Goal: Information Seeking & Learning: Learn about a topic

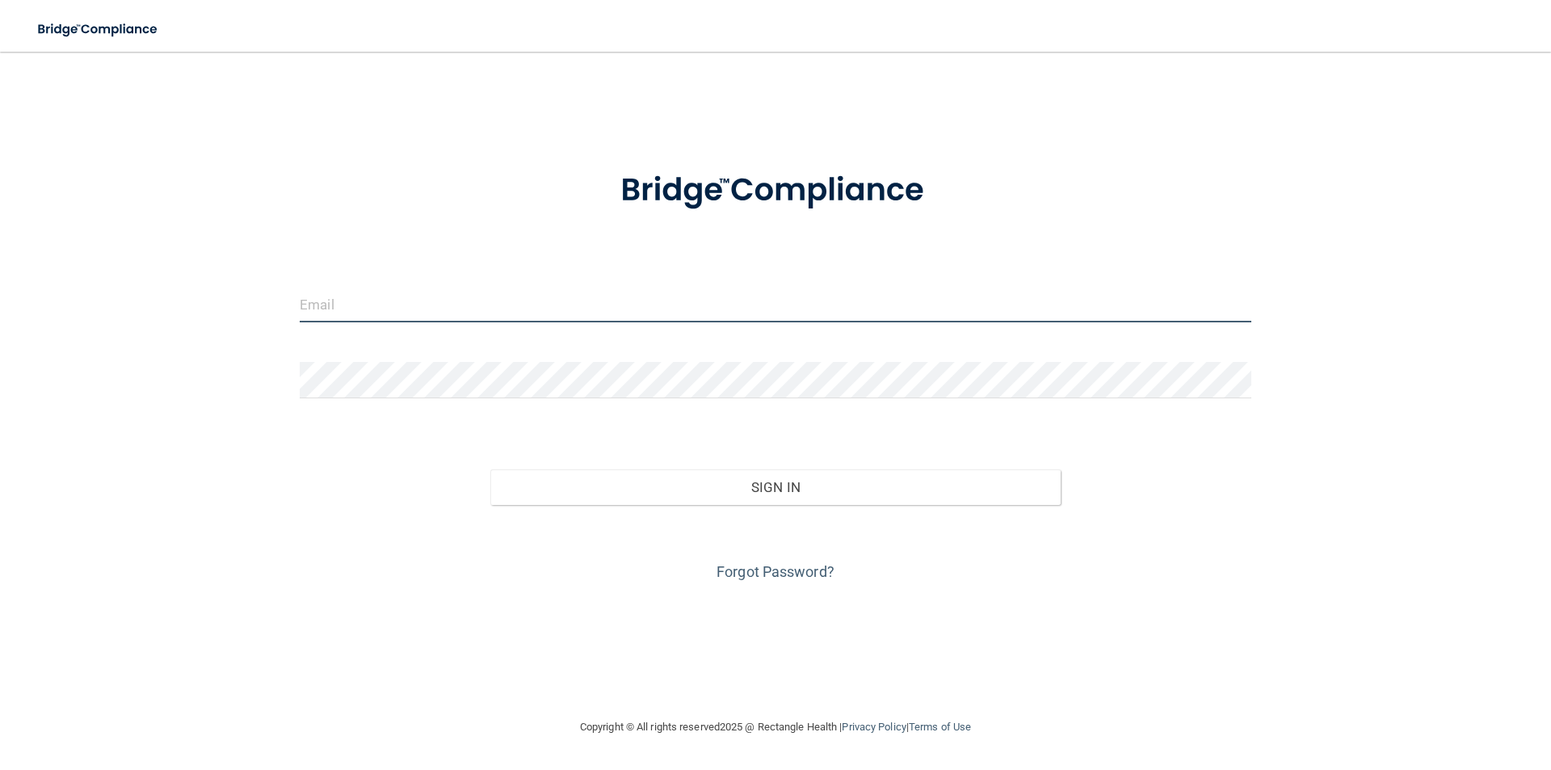
type input "[EMAIL_ADDRESS][PERSON_NAME][PERSON_NAME][DOMAIN_NAME]"
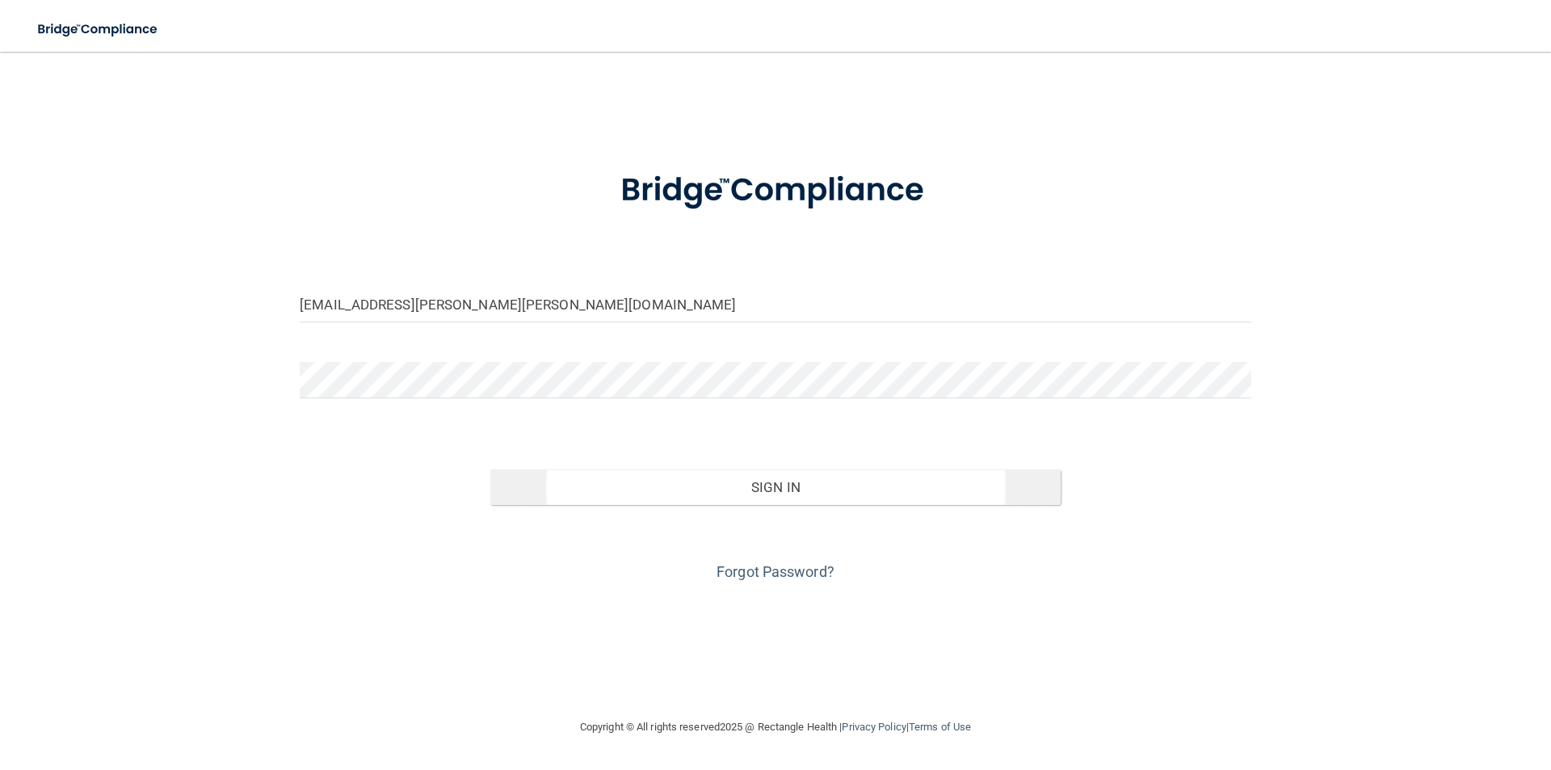
drag, startPoint x: 762, startPoint y: 464, endPoint x: 762, endPoint y: 472, distance: 8.9
click at [762, 470] on div "Sign In" at bounding box center [776, 471] width 976 height 68
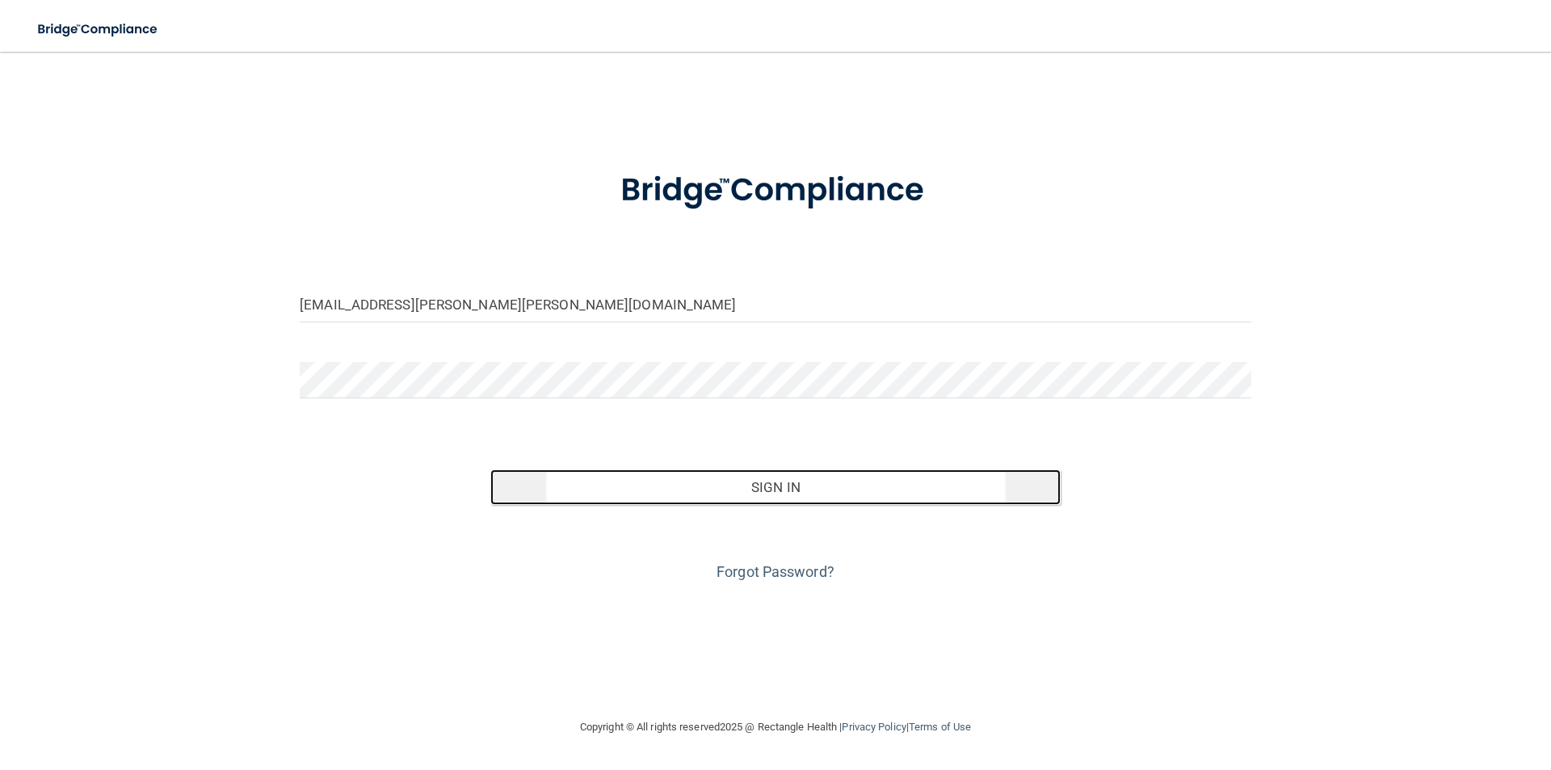
click at [767, 489] on button "Sign In" at bounding box center [775, 487] width 571 height 36
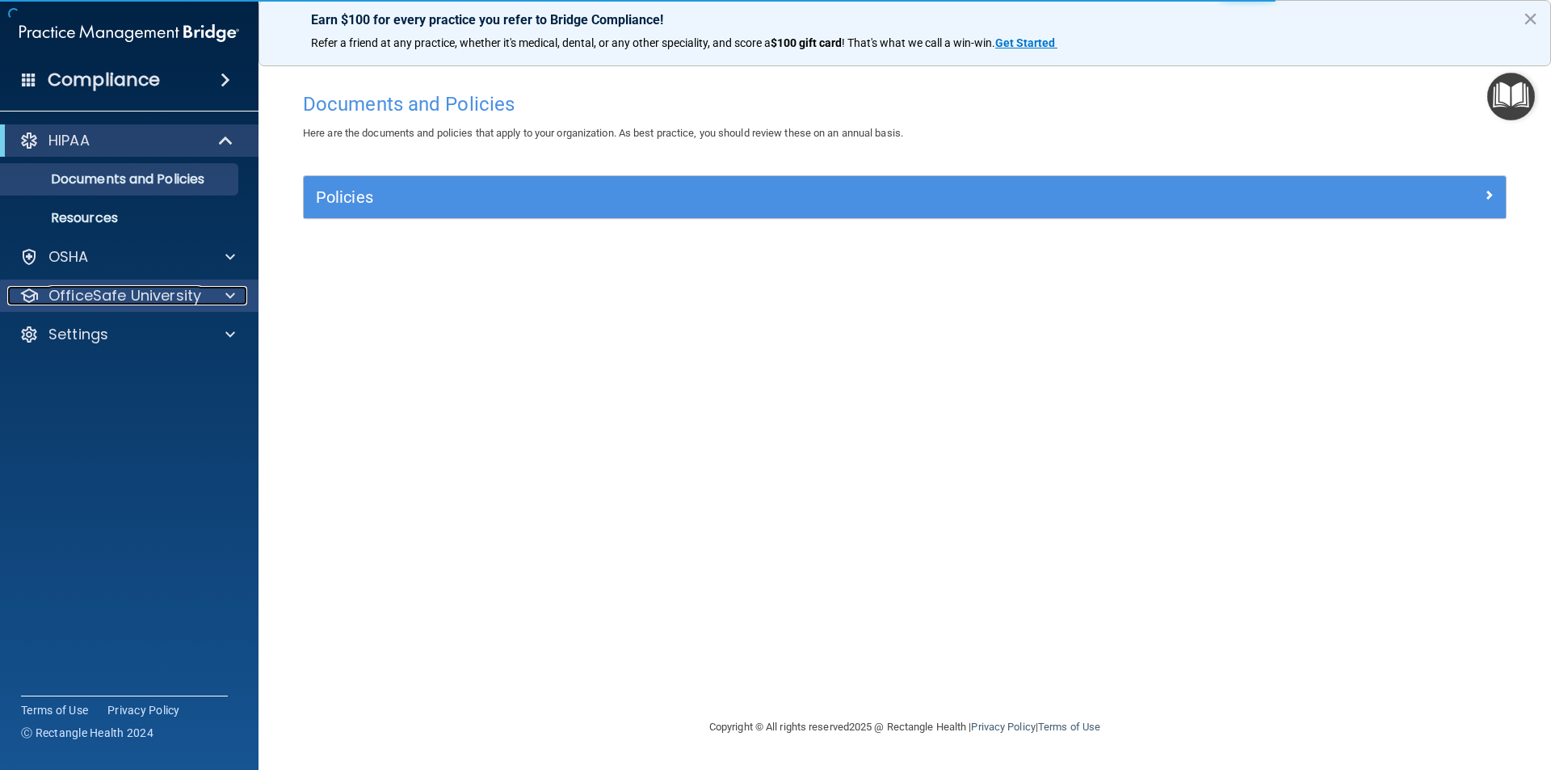
click at [231, 294] on span at bounding box center [230, 295] width 10 height 19
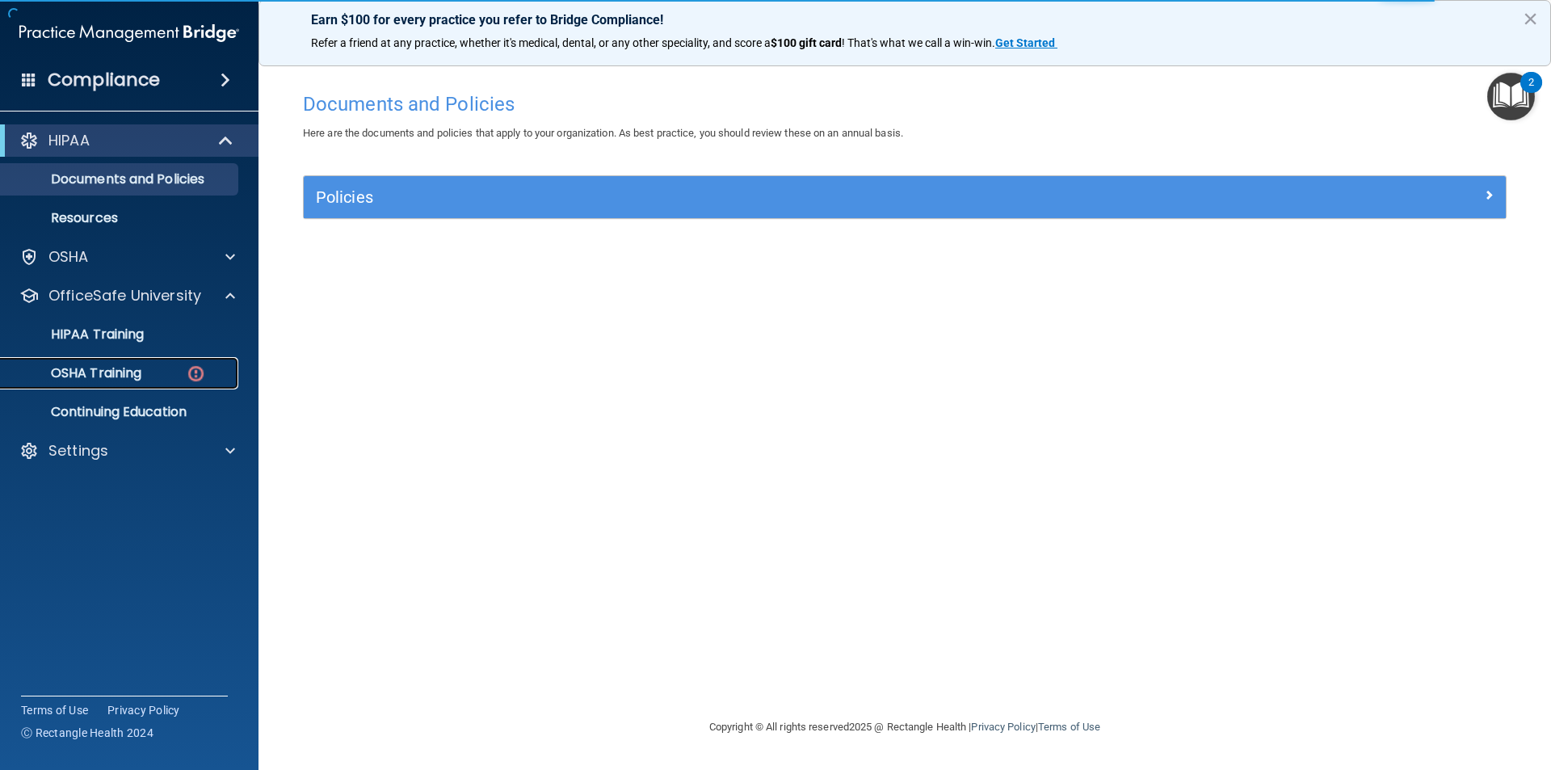
click at [155, 366] on div "OSHA Training" at bounding box center [120, 373] width 220 height 16
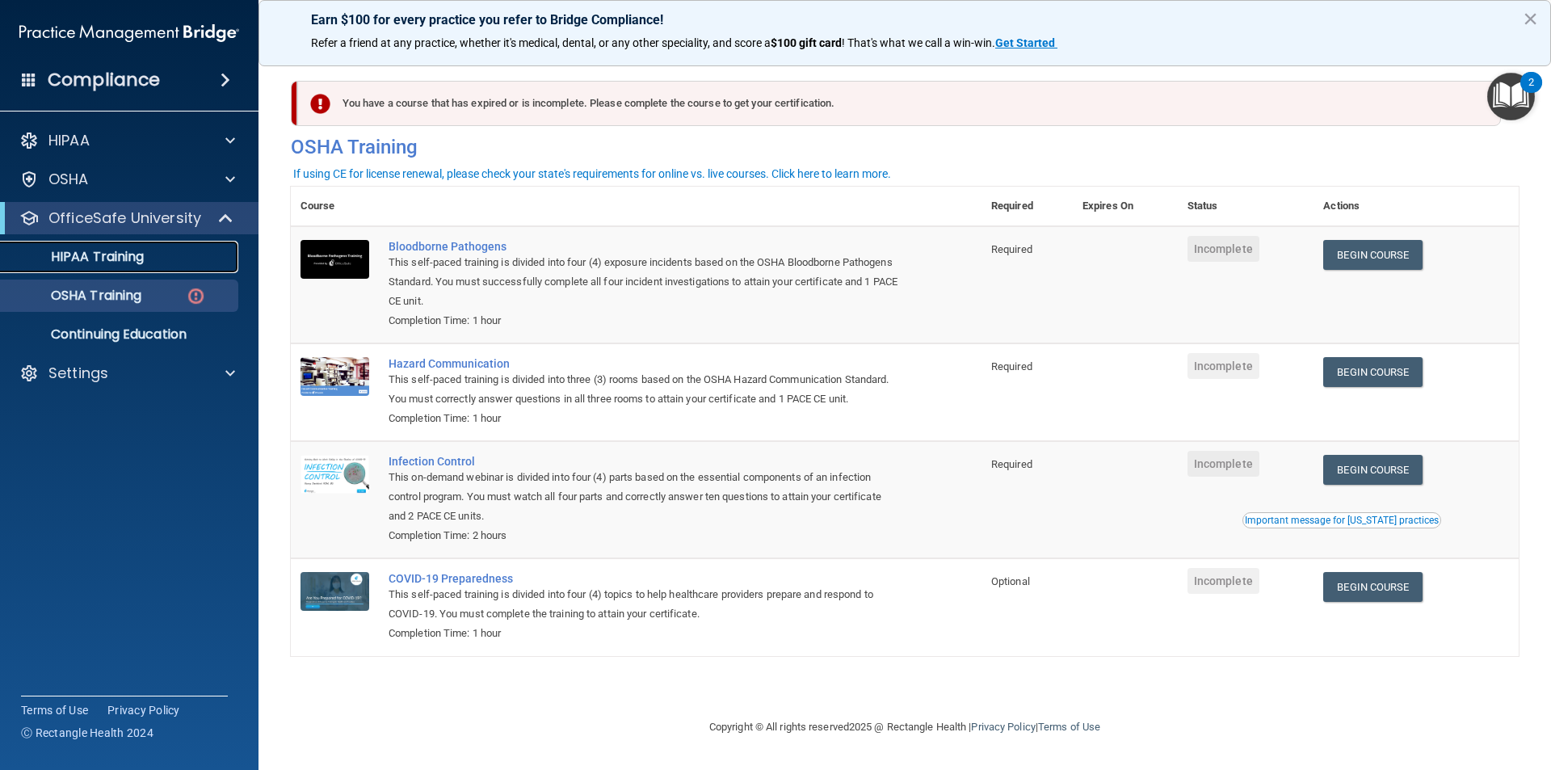
click at [123, 261] on p "HIPAA Training" at bounding box center [76, 257] width 133 height 16
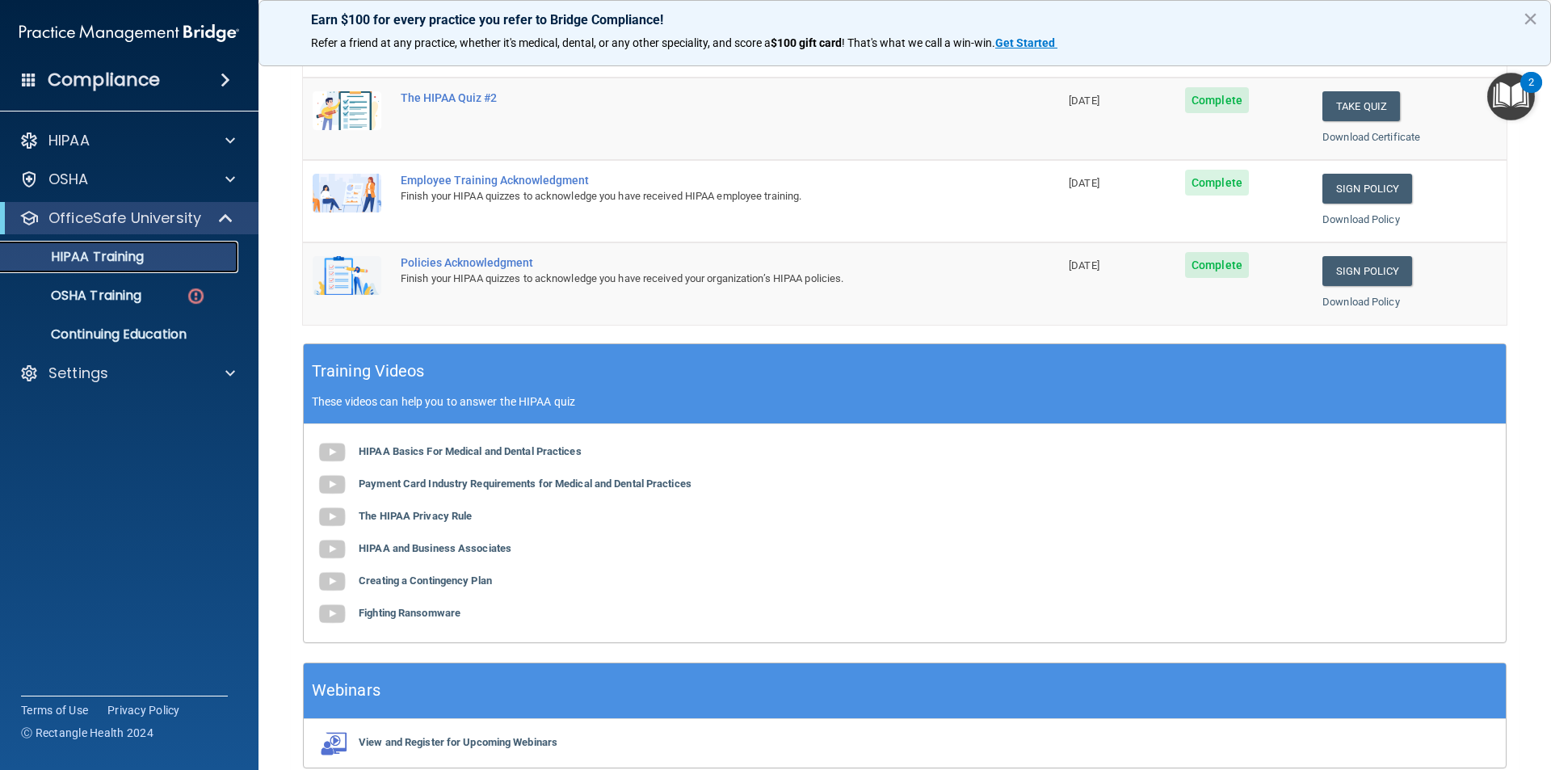
scroll to position [404, 0]
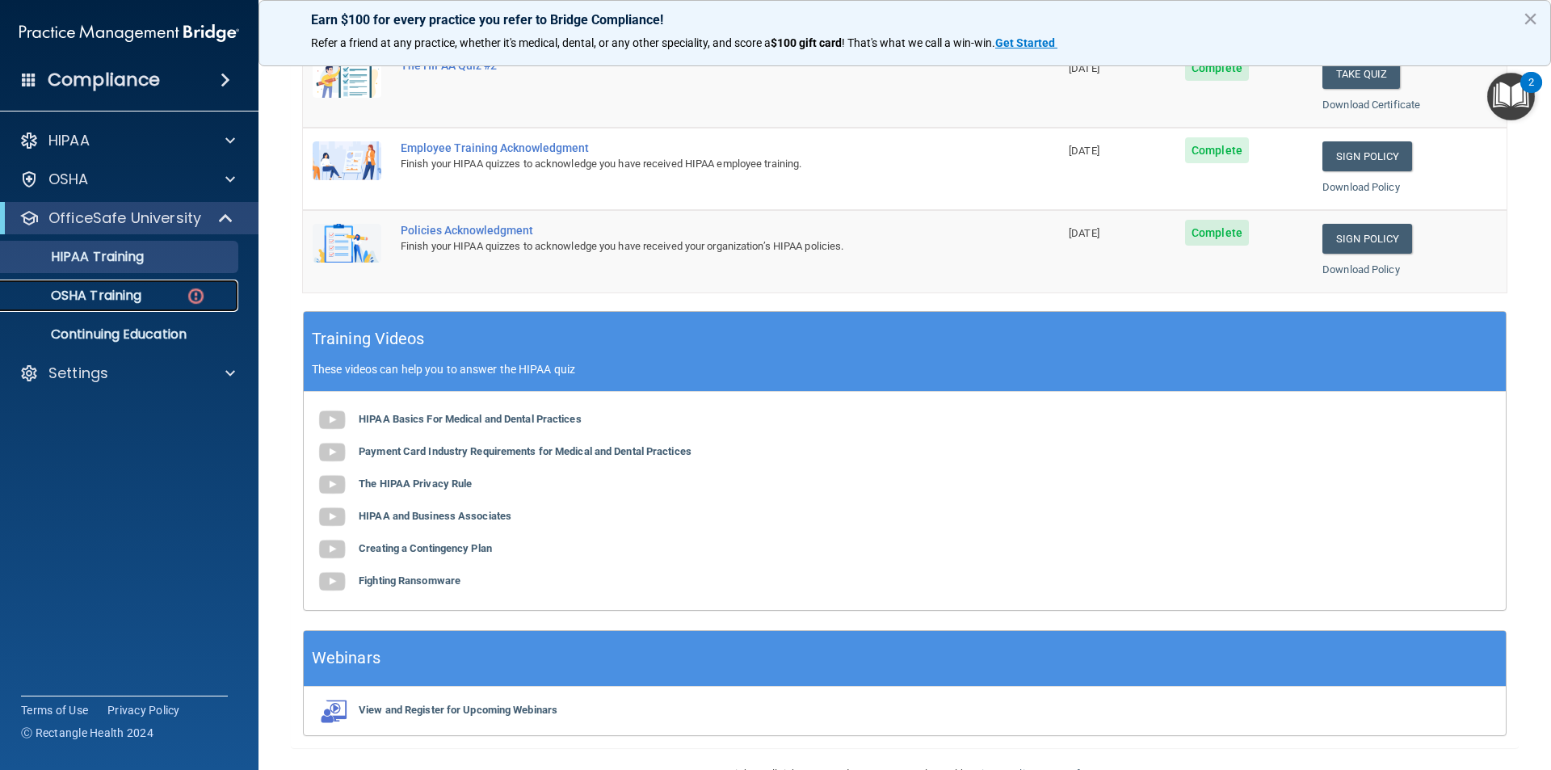
click at [165, 304] on link "OSHA Training" at bounding box center [111, 295] width 254 height 32
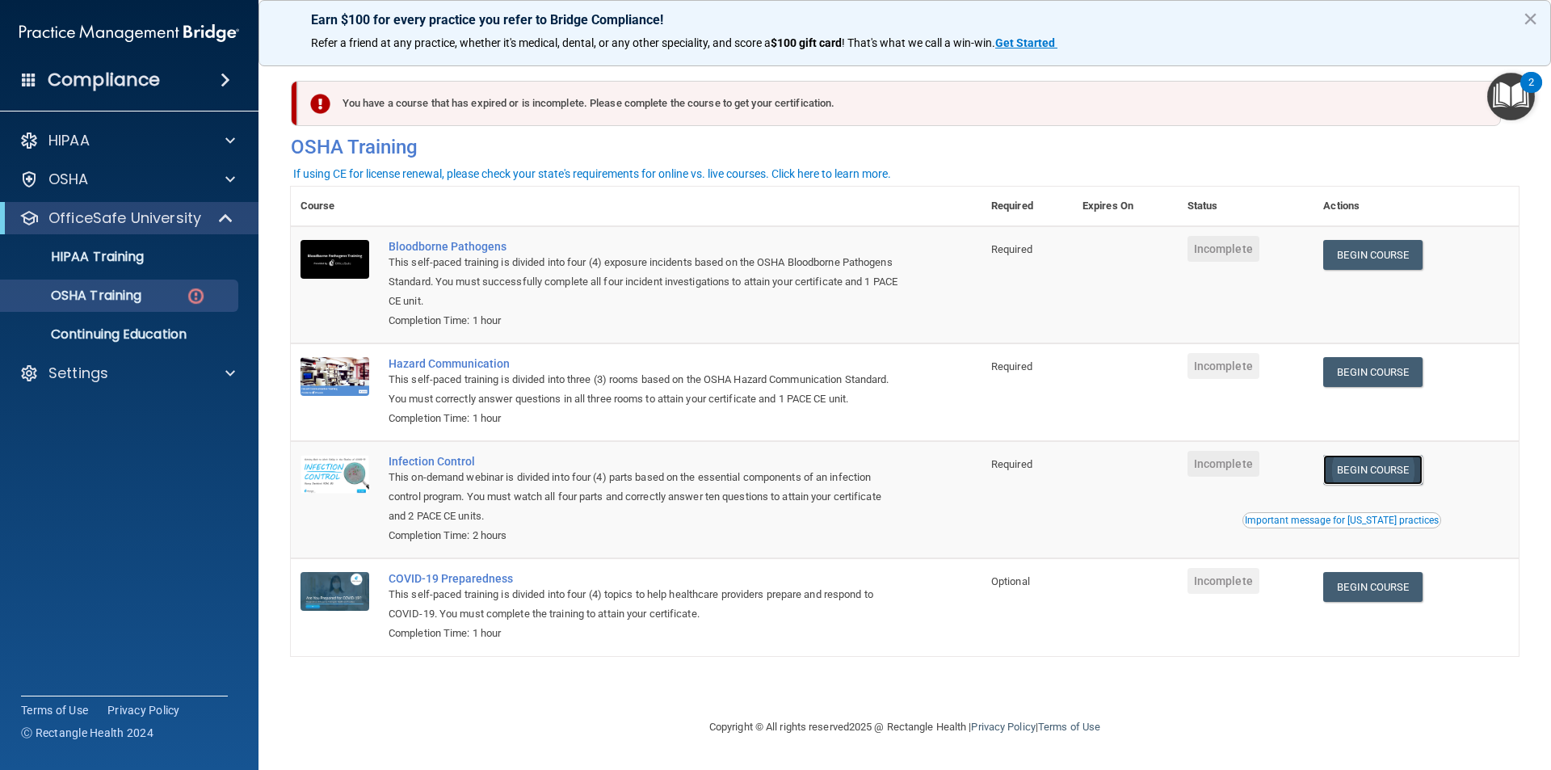
click at [1381, 475] on link "Begin Course" at bounding box center [1372, 470] width 99 height 30
